Goal: Understand process/instructions: Learn how to perform a task or action

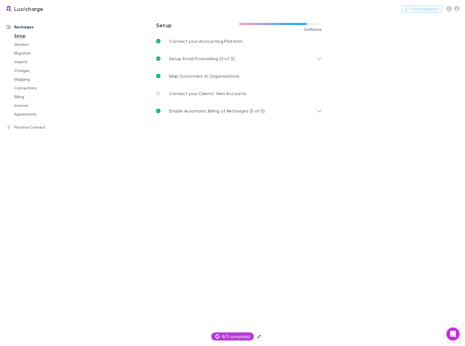
click at [233, 336] on span "8/9 completed" at bounding box center [232, 336] width 35 height 7
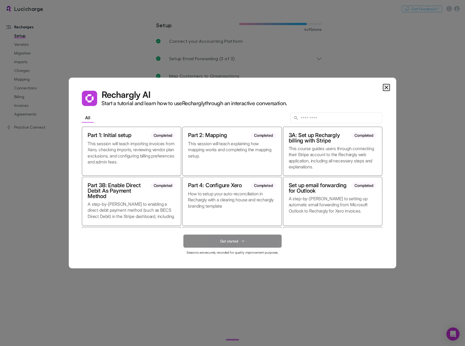
click at [232, 269] on dialog "Rechargly AI Start a tutorial and learn how to use Rechargly through an interac…" at bounding box center [232, 173] width 327 height 191
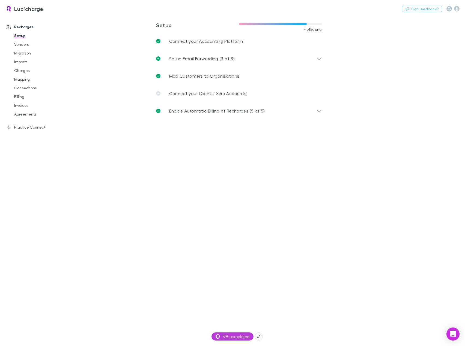
click at [232, 333] on div "7/8 completed" at bounding box center [232, 337] width 42 height 8
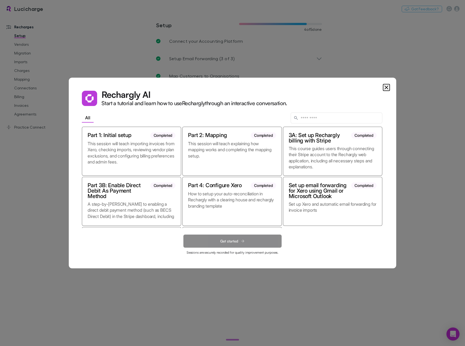
click at [119, 78] on dialog "Rechargly AI Start a tutorial and learn how to use Rechargly through an interac…" at bounding box center [232, 173] width 327 height 191
click at [121, 78] on dialog "Rechargly AI Start a tutorial and learn how to use Rechargly through an interac…" at bounding box center [232, 173] width 327 height 191
click at [383, 88] on icon "Close" at bounding box center [386, 87] width 7 height 7
